Goal: Information Seeking & Learning: Learn about a topic

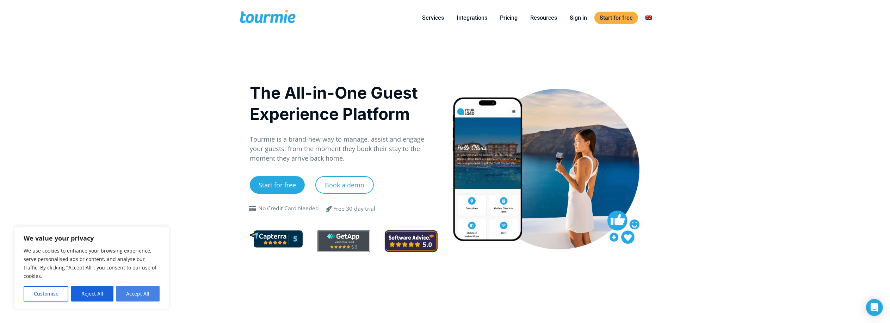
click at [149, 292] on button "Accept All" at bounding box center [137, 293] width 43 height 15
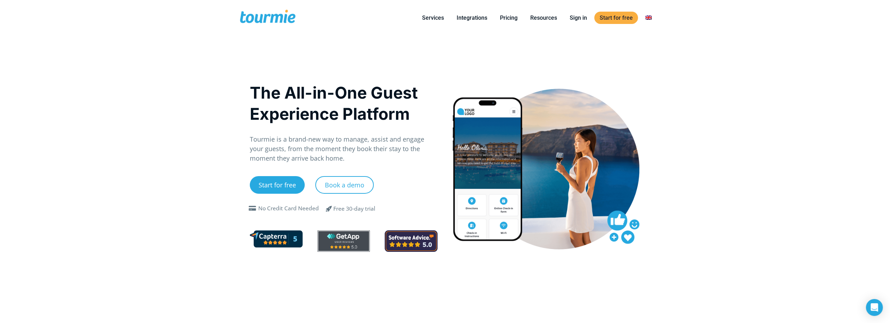
checkbox input "true"
click at [513, 17] on link "Pricing" at bounding box center [509, 17] width 28 height 9
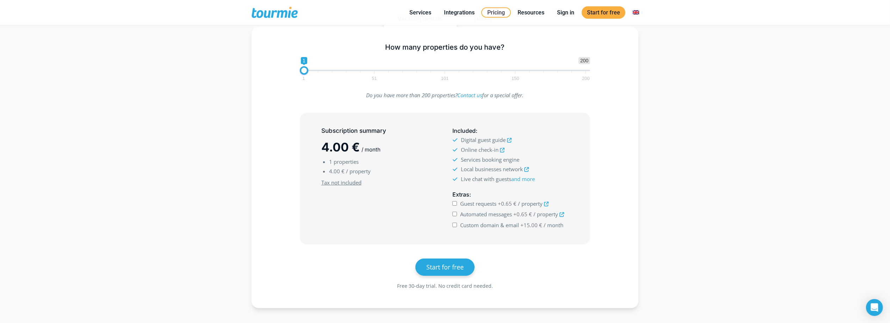
scroll to position [104, 0]
